Goal: Task Accomplishment & Management: Complete application form

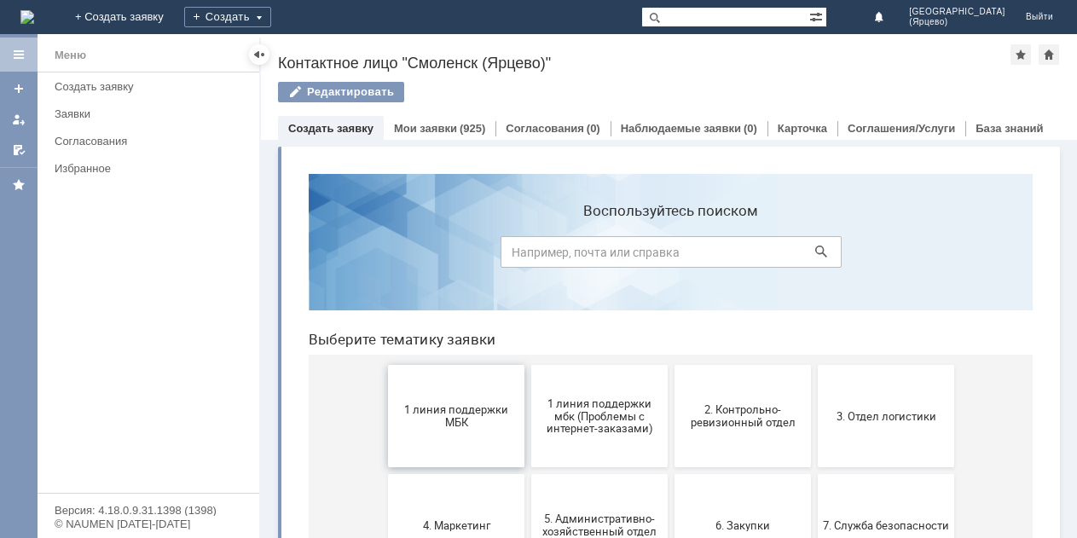
click at [454, 416] on span "1 линия поддержки МБК" at bounding box center [456, 416] width 126 height 26
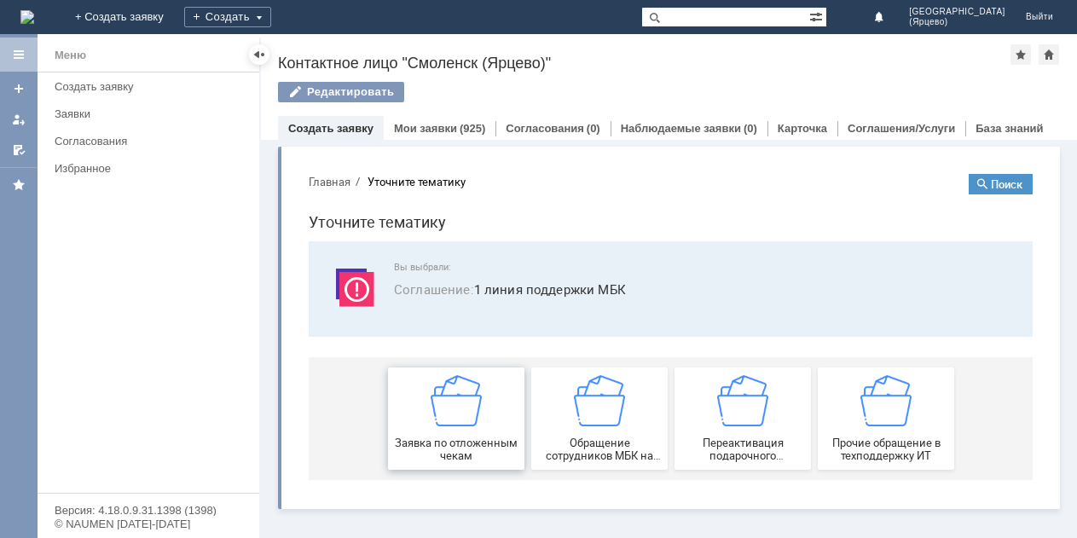
click at [453, 416] on img at bounding box center [455, 400] width 51 height 51
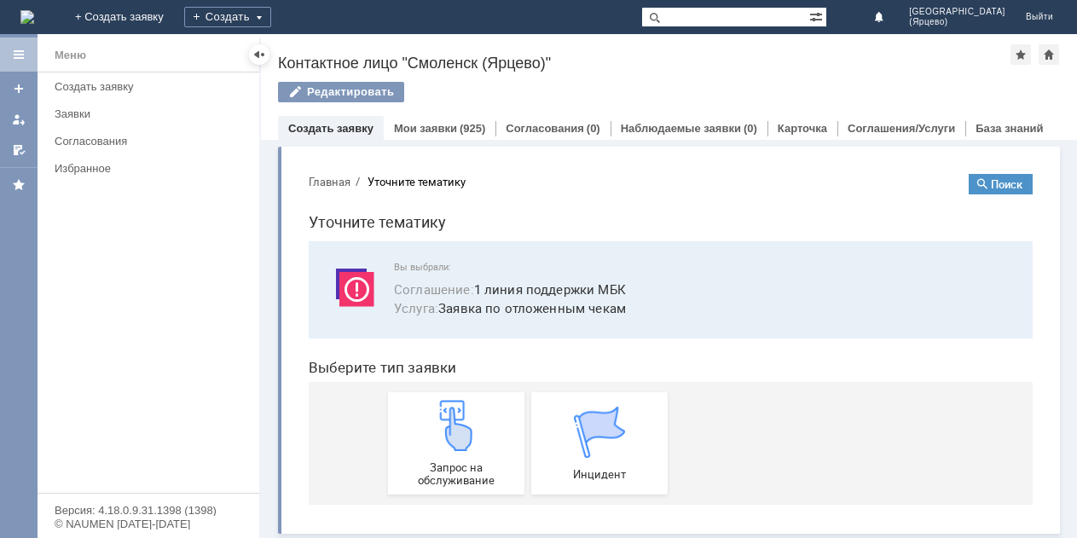
click at [453, 416] on img at bounding box center [455, 425] width 51 height 51
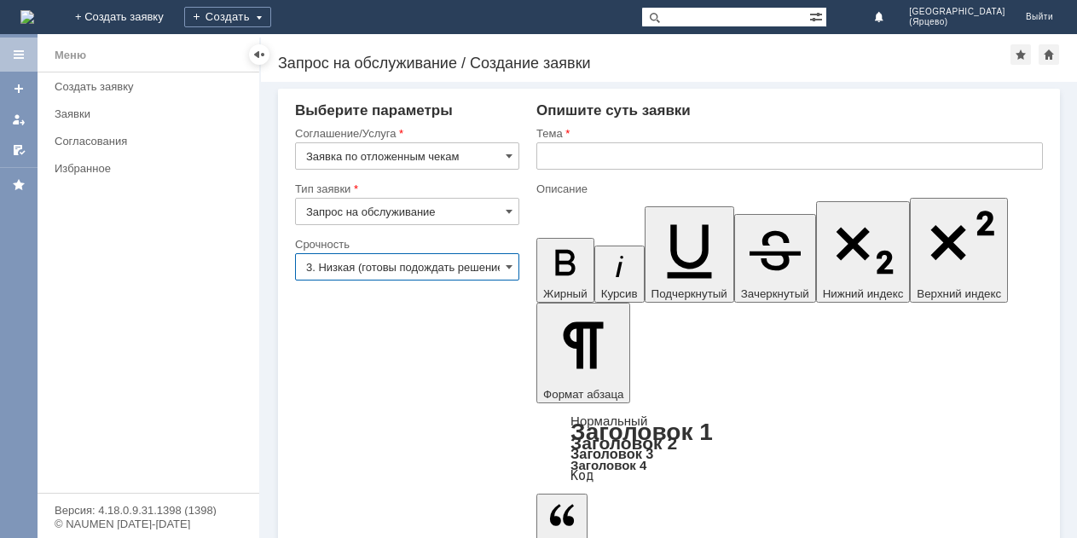
click at [442, 269] on input "3. Низкая (готовы подождать решение)" at bounding box center [407, 266] width 224 height 27
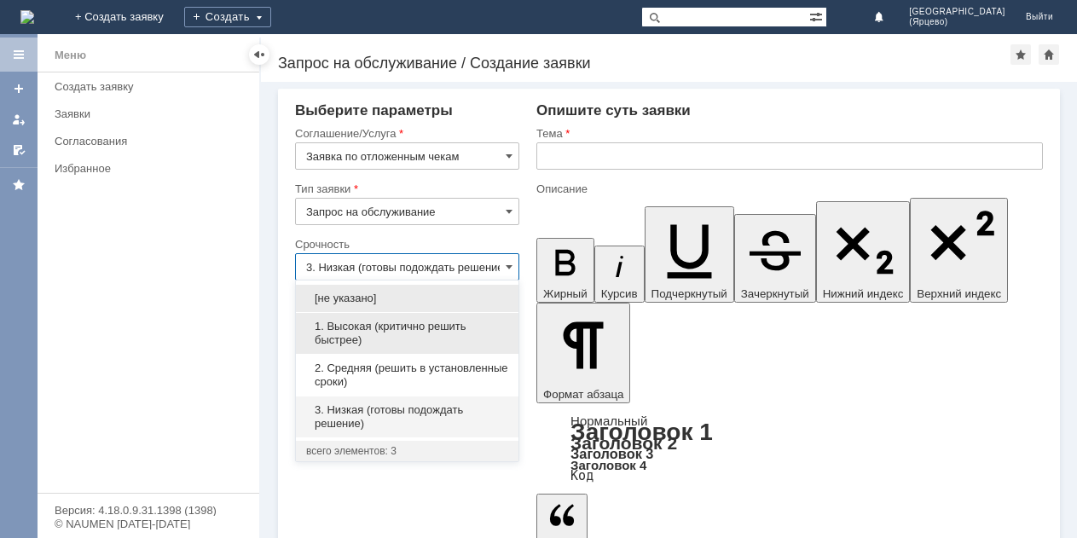
click at [396, 344] on span "1. Высокая (критично решить быстрее)" at bounding box center [407, 333] width 202 height 27
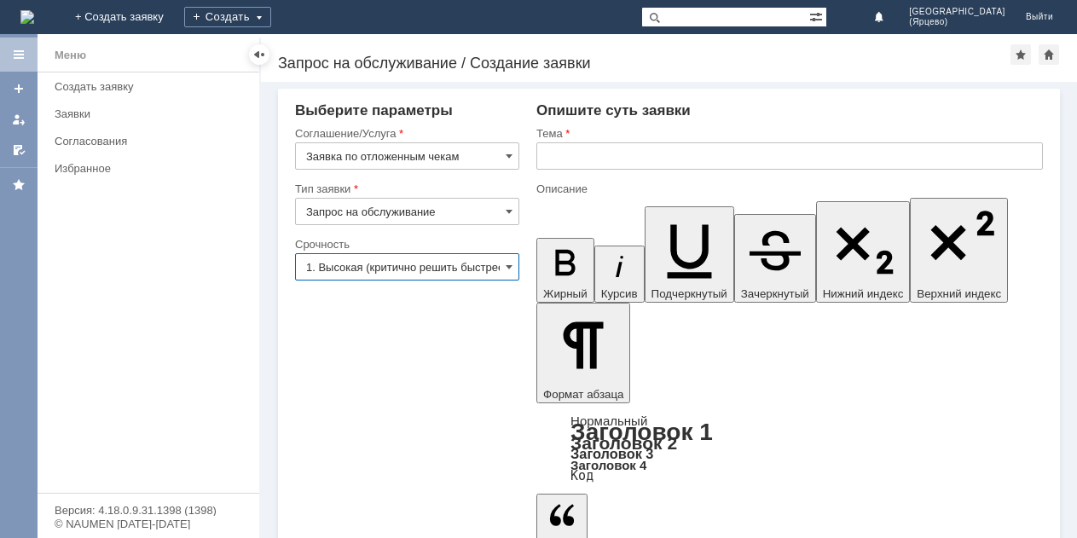
type input "1. Высокая (критично решить быстрее)"
click at [602, 147] on input "text" at bounding box center [789, 155] width 506 height 27
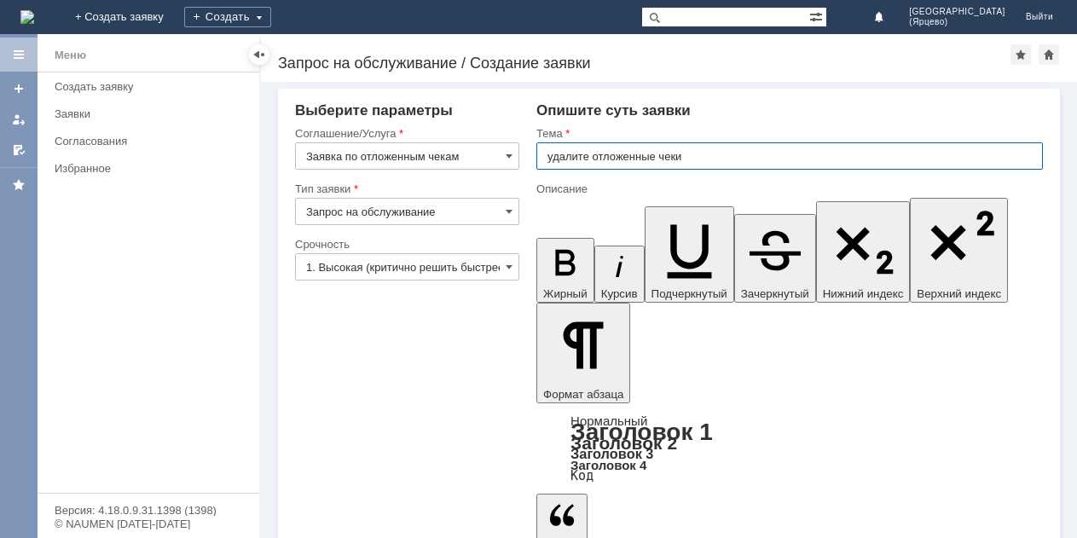
type input "удалите отложенные чеки"
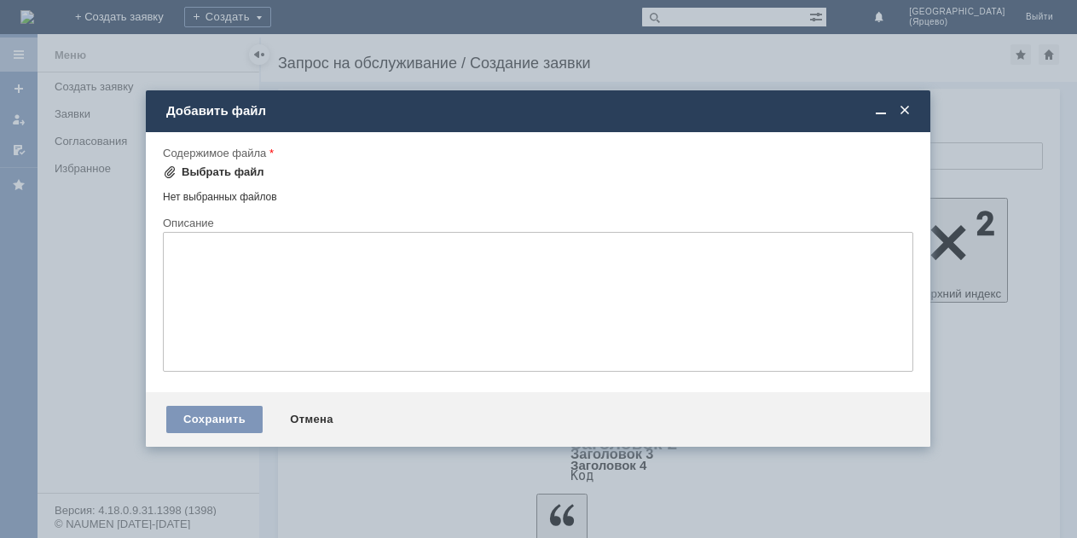
click at [164, 168] on span at bounding box center [170, 172] width 14 height 14
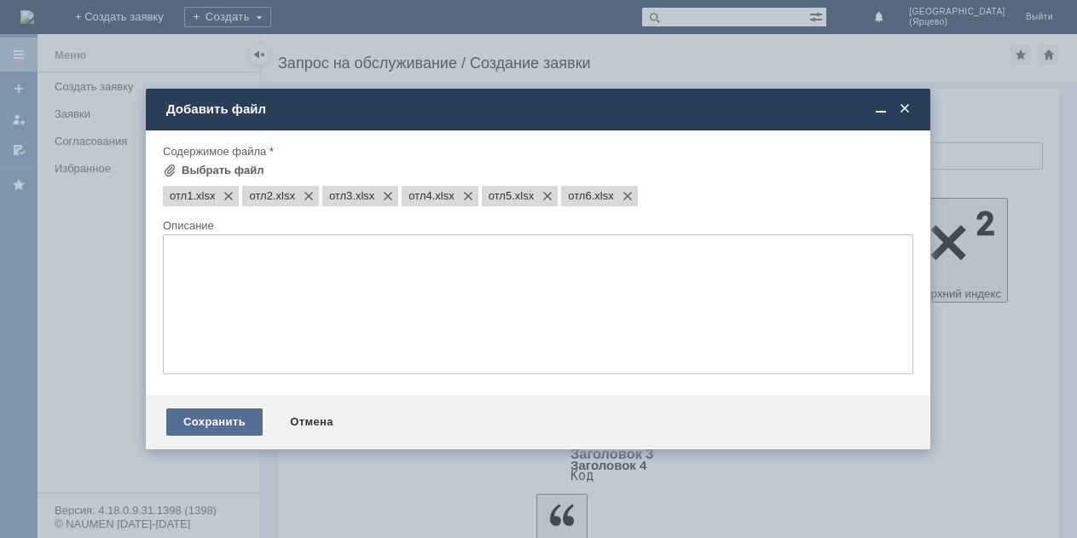
click at [187, 425] on div "Сохранить" at bounding box center [214, 421] width 96 height 27
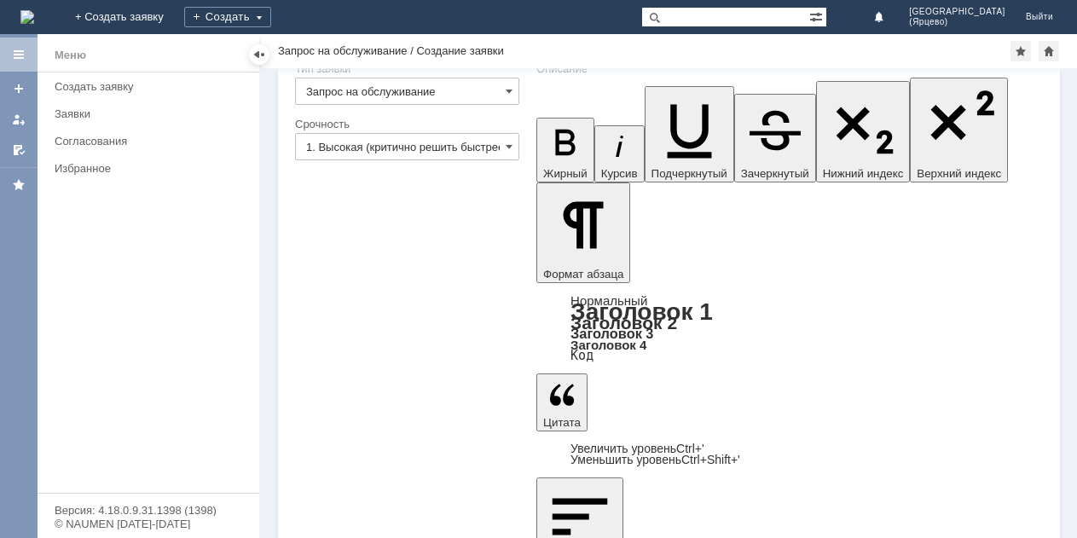
scroll to position [106, 0]
